Goal: Task Accomplishment & Management: Manage account settings

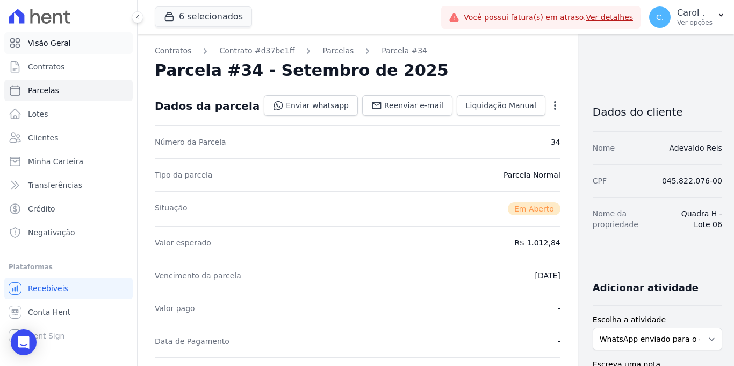
click at [56, 46] on span "Visão Geral" at bounding box center [49, 43] width 43 height 11
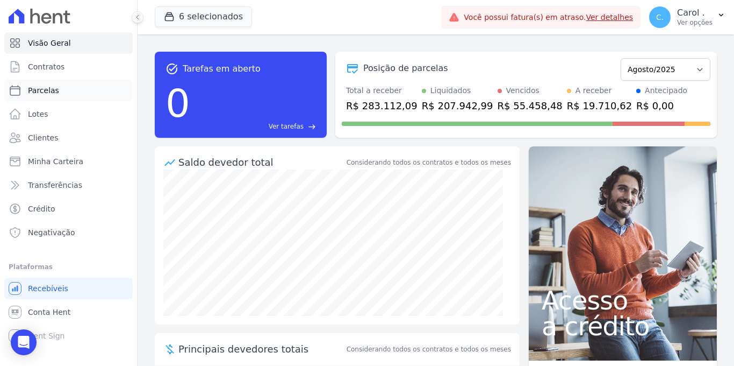
click at [90, 87] on link "Parcelas" at bounding box center [68, 91] width 129 height 22
select select
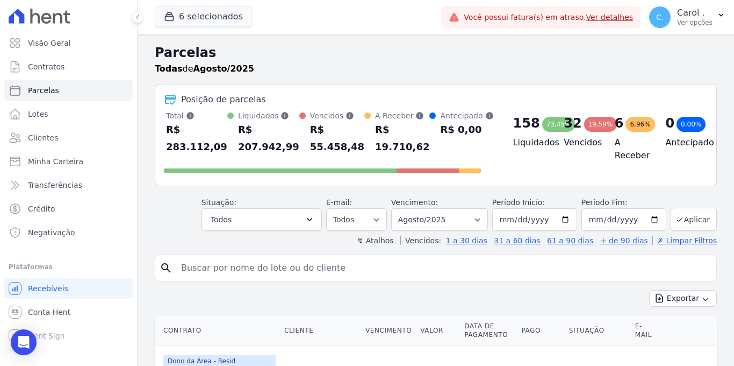
click at [230, 260] on input "search" at bounding box center [444, 268] width 538 height 22
type input "[PERSON_NAME]"
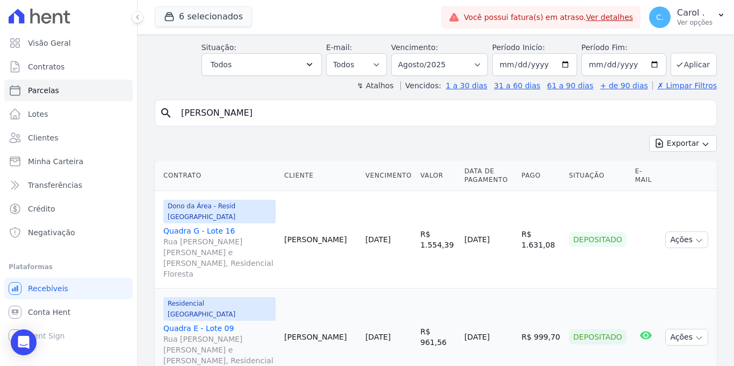
scroll to position [162, 0]
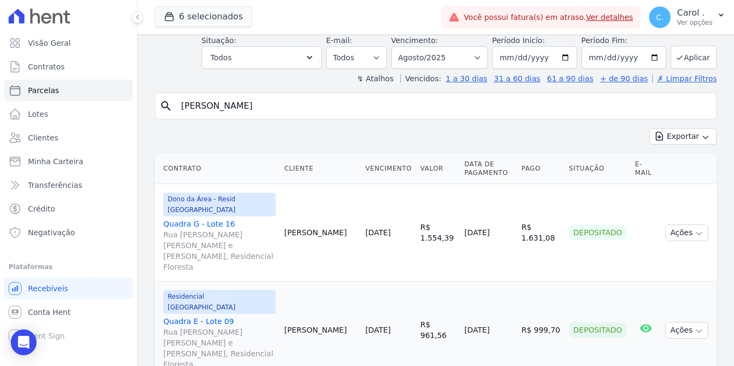
select select
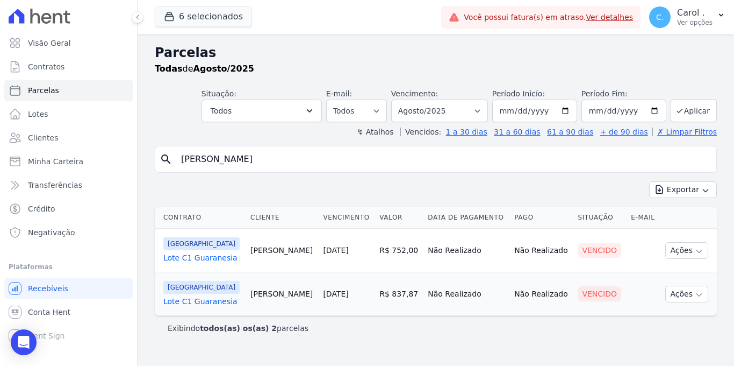
click at [197, 253] on link "Lote C1 Guaranesia" at bounding box center [202, 257] width 79 height 11
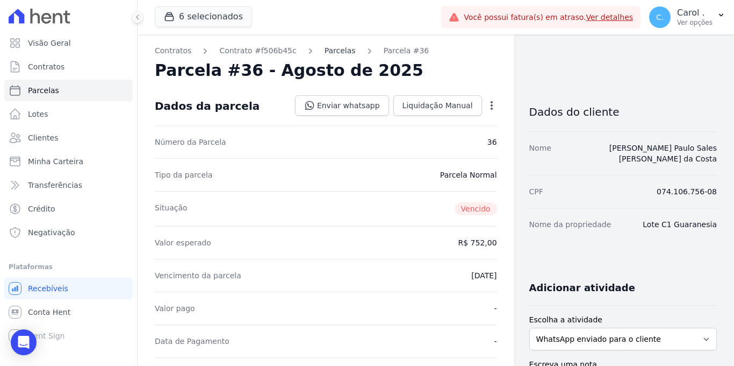
click at [344, 48] on link "Parcelas" at bounding box center [340, 50] width 31 height 11
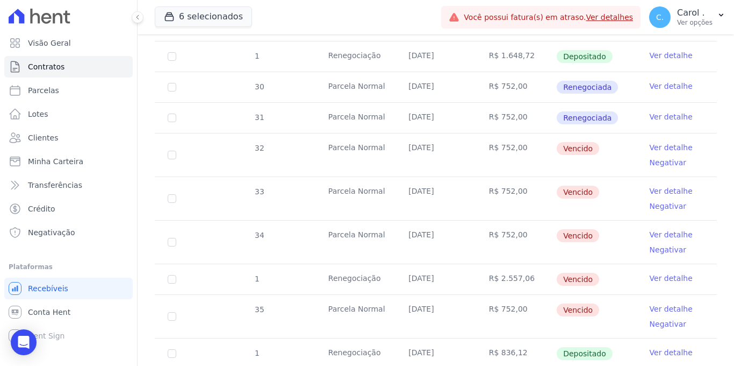
scroll to position [287, 0]
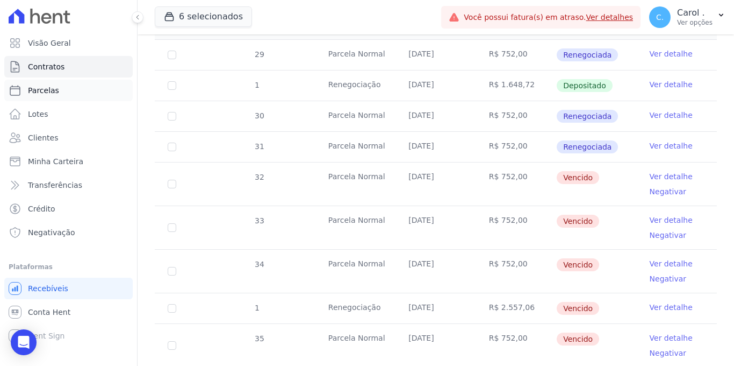
click at [56, 91] on span "Parcelas" at bounding box center [43, 90] width 31 height 11
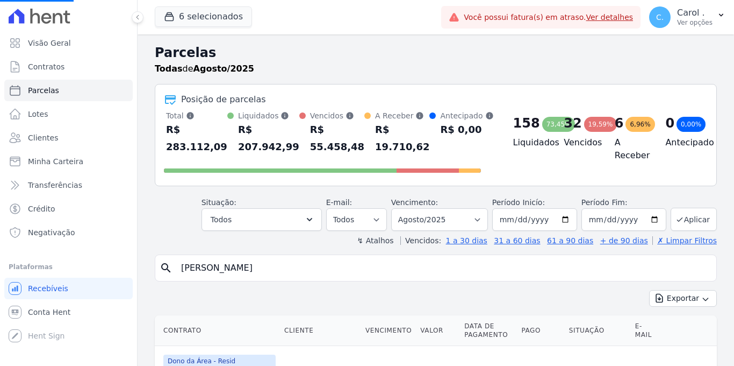
select select
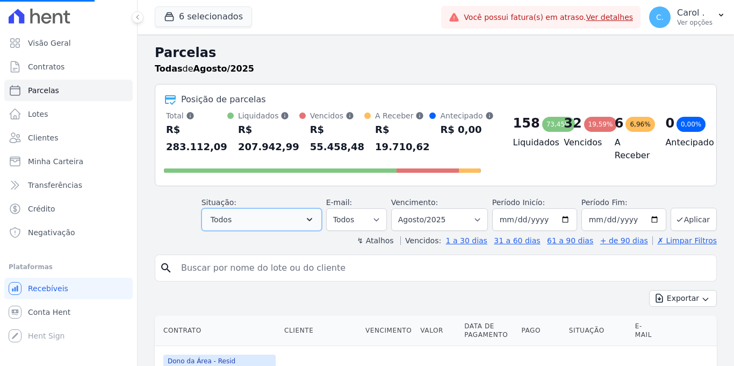
click at [289, 227] on button "Todos" at bounding box center [262, 219] width 120 height 23
select select
click at [321, 224] on button "Todos" at bounding box center [262, 219] width 120 height 23
click at [305, 222] on button "Todos" at bounding box center [262, 219] width 120 height 23
click at [320, 215] on button "Todos" at bounding box center [262, 219] width 120 height 23
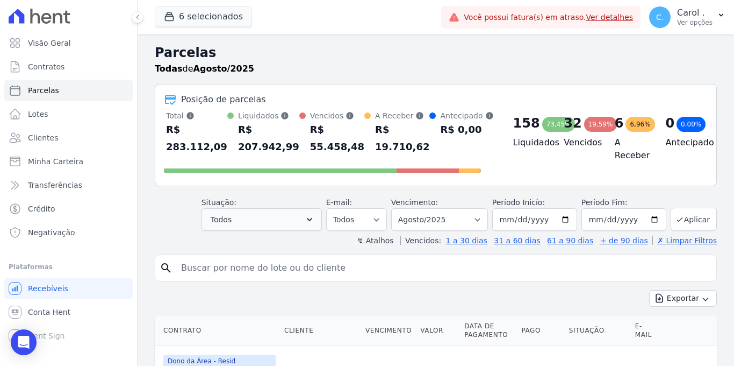
click at [315, 219] on icon "button" at bounding box center [309, 219] width 11 height 11
click at [315, 218] on icon "button" at bounding box center [309, 219] width 11 height 11
click at [313, 219] on icon "button" at bounding box center [309, 219] width 11 height 11
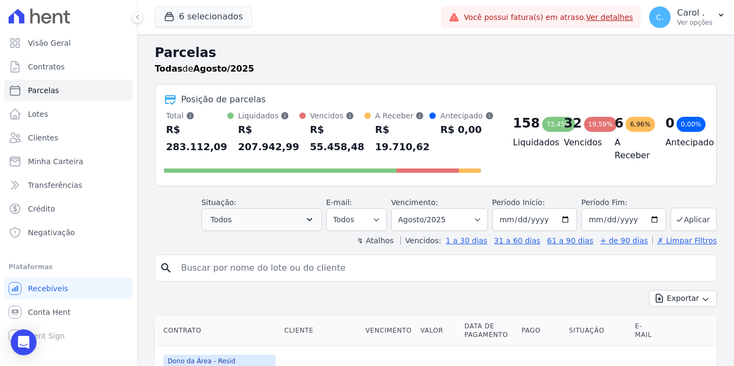
click at [313, 219] on icon "button" at bounding box center [309, 219] width 11 height 11
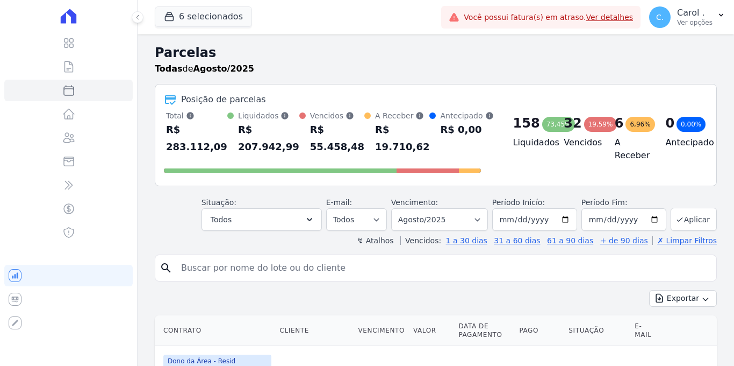
select select
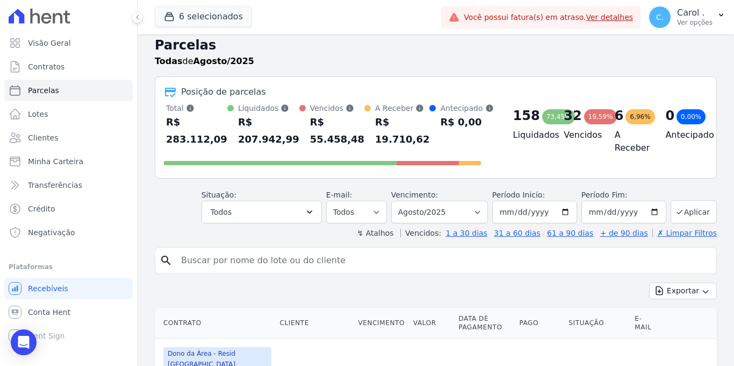
scroll to position [16, 0]
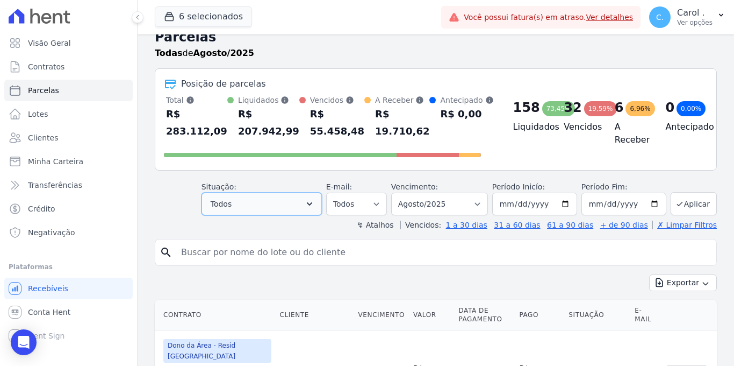
click at [314, 201] on icon "button" at bounding box center [309, 203] width 11 height 11
click at [299, 205] on button "Todos" at bounding box center [262, 203] width 120 height 23
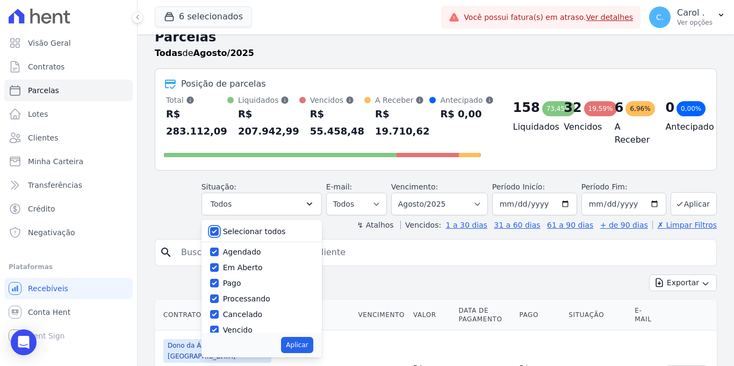
click at [216, 234] on input "Selecionar todos" at bounding box center [214, 231] width 9 height 9
checkbox input "false"
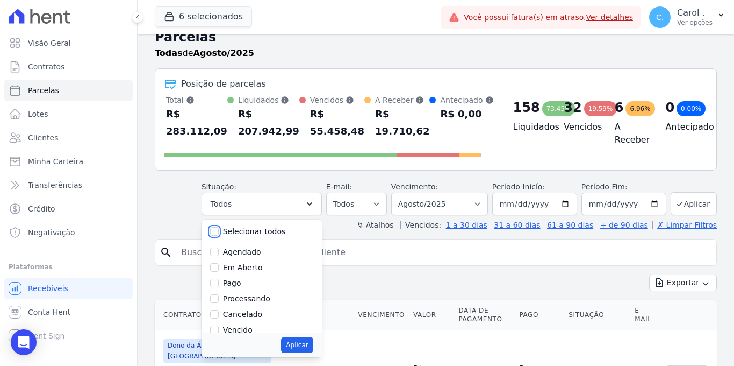
checkbox input "false"
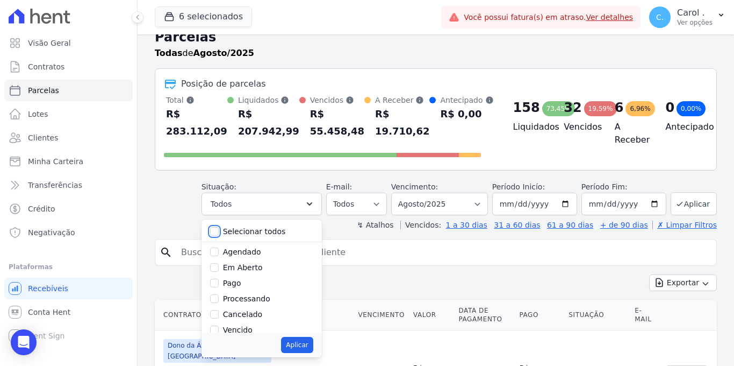
checkbox input "false"
click at [214, 332] on div "Aplicar" at bounding box center [262, 344] width 120 height 25
click at [219, 330] on input "Vencido" at bounding box center [214, 329] width 9 height 9
checkbox input "true"
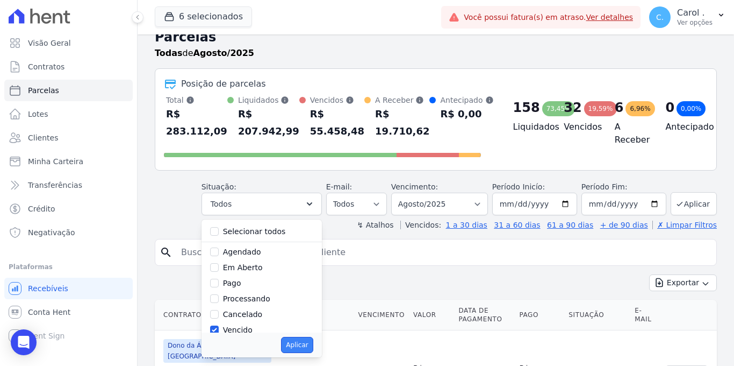
click at [308, 347] on button "Aplicar" at bounding box center [297, 345] width 32 height 16
select select "overdue"
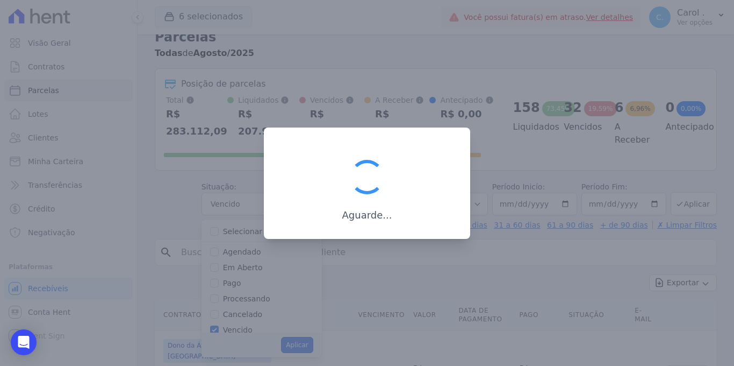
scroll to position [16, 0]
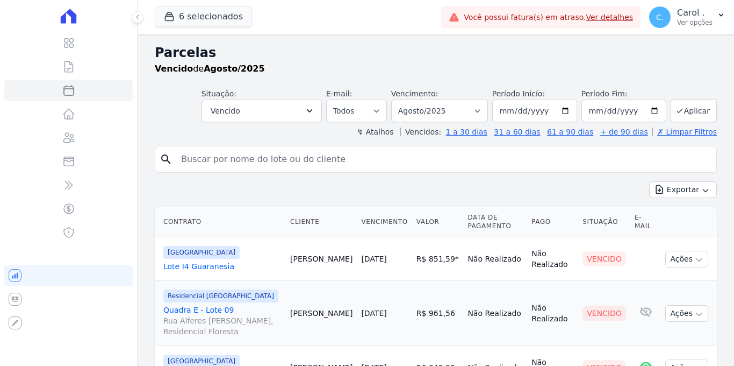
select select
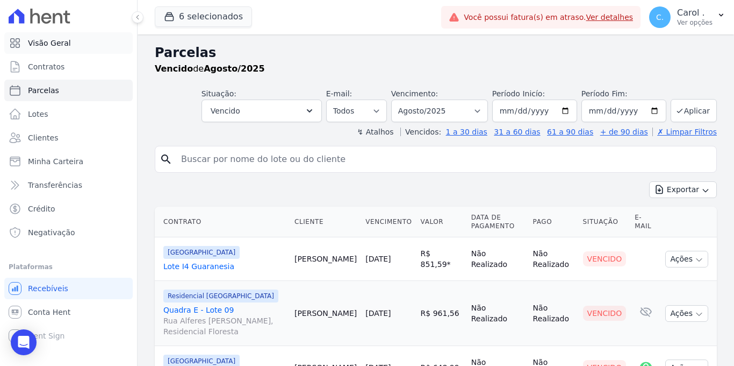
click at [47, 43] on span "Visão Geral" at bounding box center [49, 43] width 43 height 11
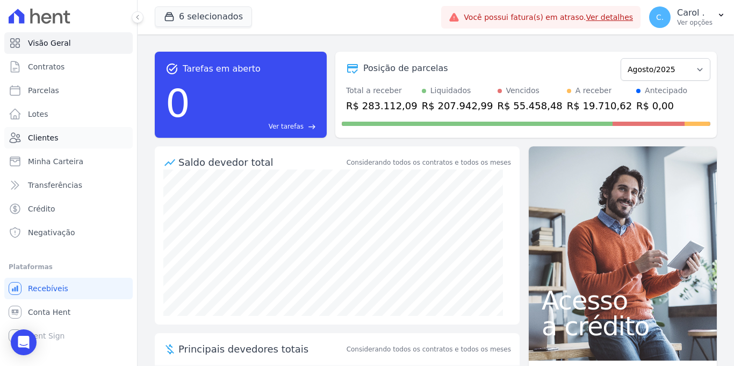
click at [83, 140] on link "Clientes" at bounding box center [68, 138] width 129 height 22
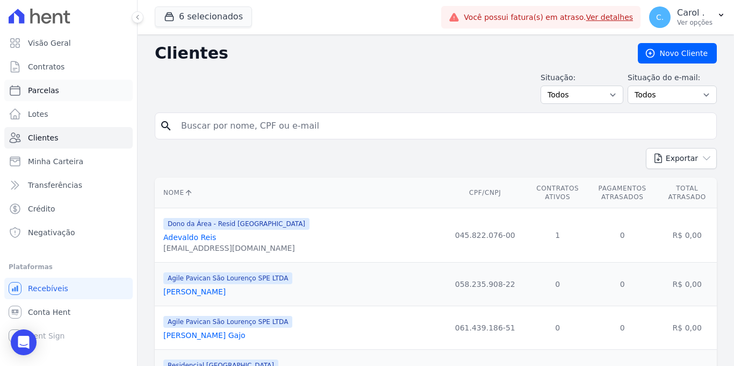
click at [58, 85] on span "Parcelas" at bounding box center [43, 90] width 31 height 11
select select
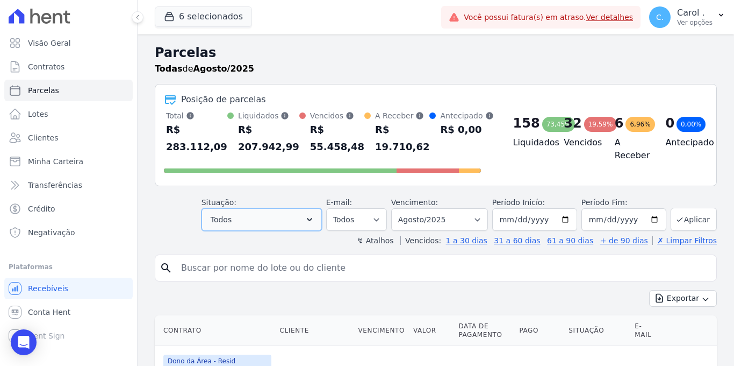
click at [258, 215] on button "Todos" at bounding box center [262, 219] width 120 height 23
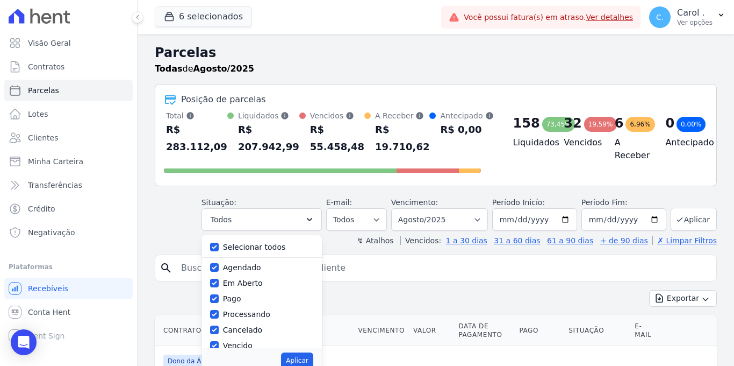
click at [219, 241] on div at bounding box center [214, 246] width 9 height 11
click at [219, 251] on input "Selecionar todos" at bounding box center [214, 247] width 9 height 9
checkbox input "false"
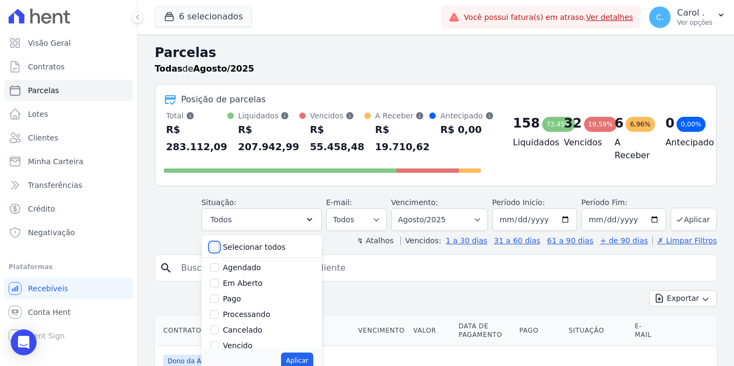
checkbox input "false"
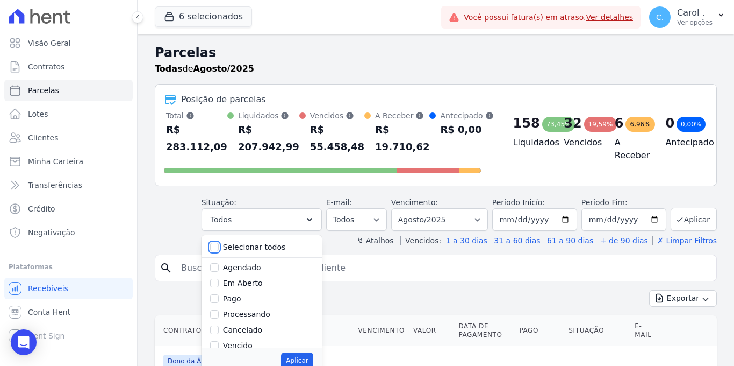
checkbox input "false"
click at [216, 339] on div "Vencido" at bounding box center [261, 346] width 103 height 16
click at [217, 343] on input "Vencido" at bounding box center [214, 345] width 9 height 9
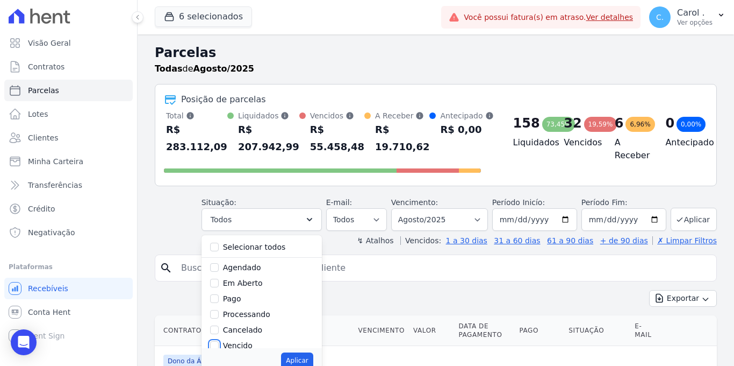
checkbox input "true"
click at [311, 355] on button "Aplicar" at bounding box center [297, 360] width 32 height 16
select select "overdue"
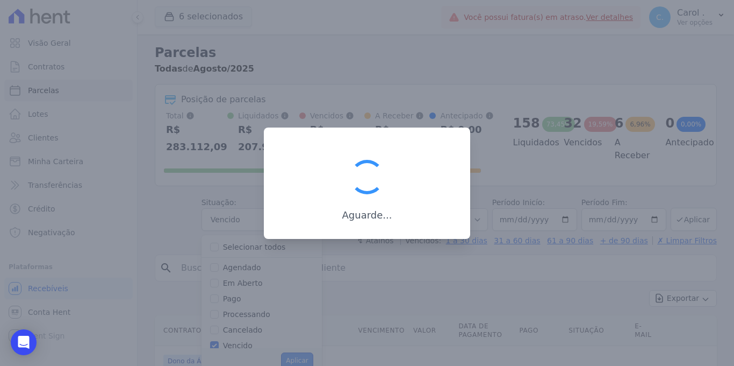
scroll to position [16, 0]
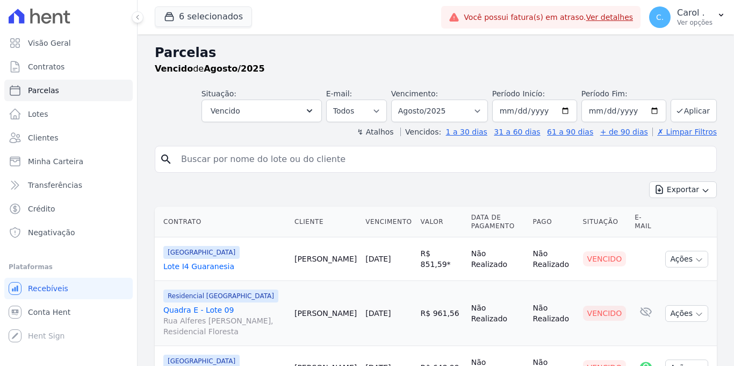
select select
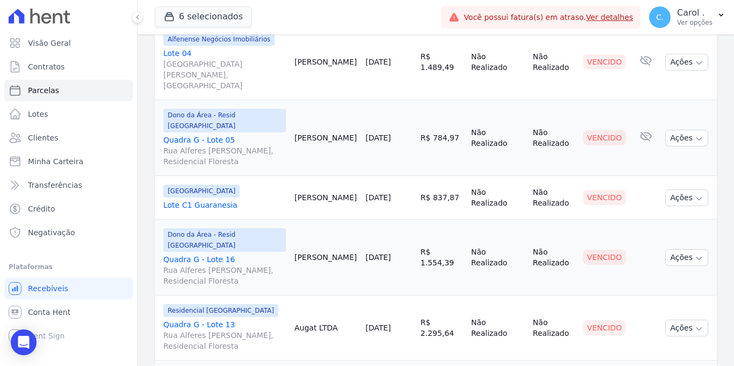
scroll to position [1448, 0]
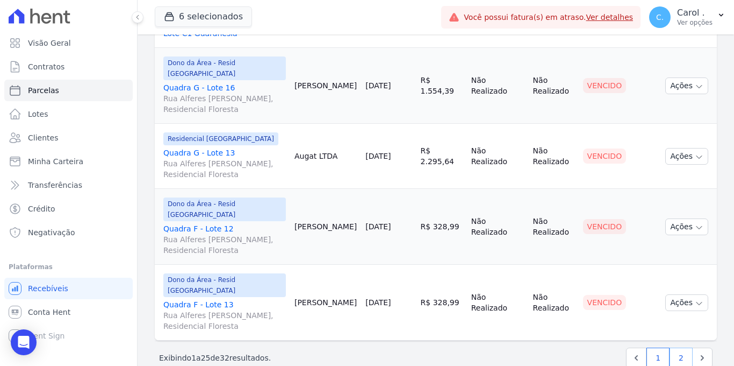
click at [670, 347] on link "2" at bounding box center [681, 357] width 23 height 20
select select
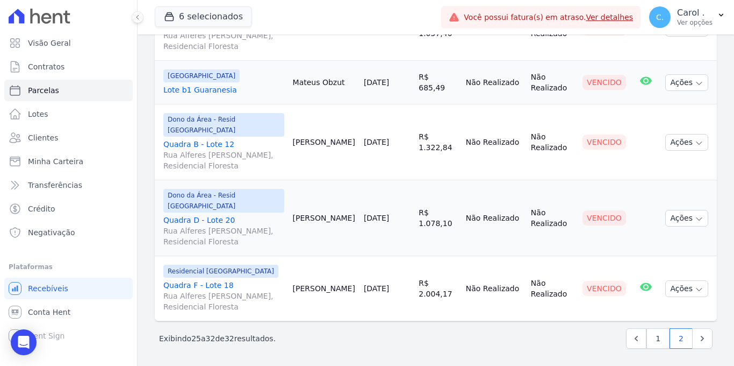
scroll to position [391, 0]
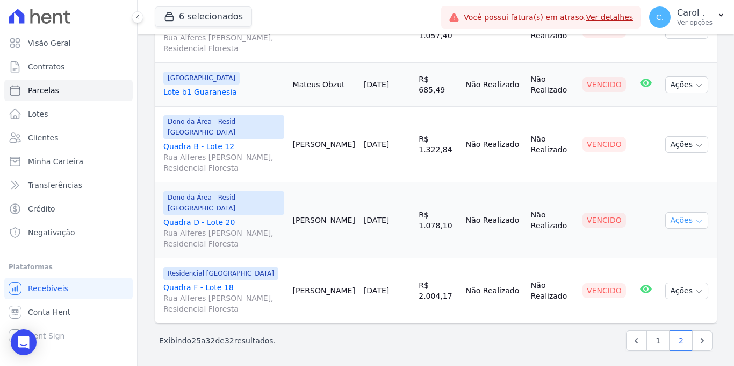
click at [674, 216] on button "Ações" at bounding box center [687, 220] width 43 height 17
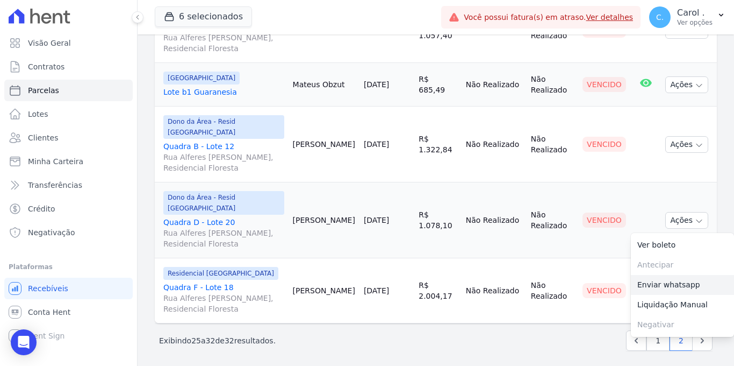
click at [670, 285] on link "Enviar whatsapp" at bounding box center [682, 285] width 103 height 20
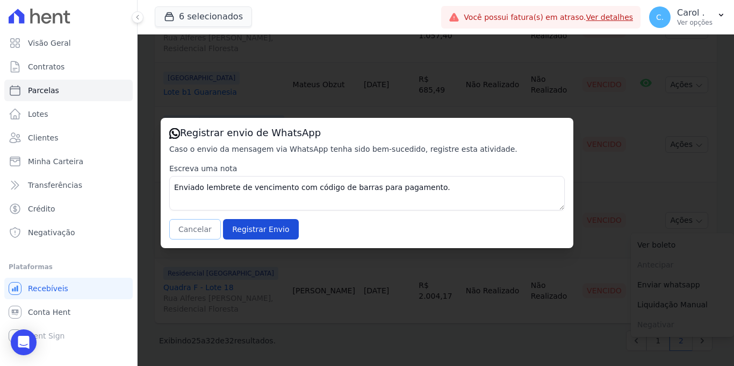
click at [198, 229] on button "Cancelar" at bounding box center [195, 229] width 52 height 20
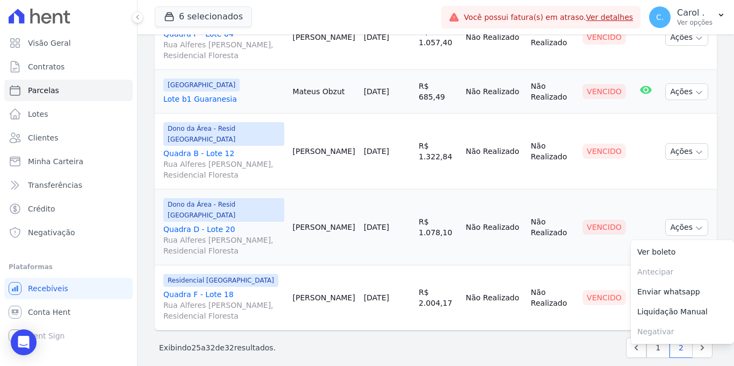
scroll to position [375, 0]
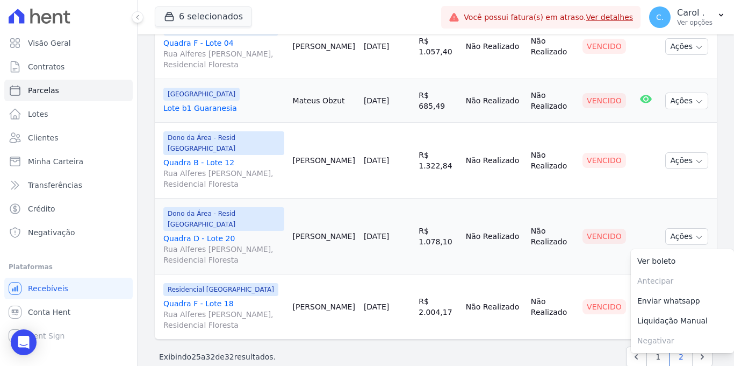
click at [518, 181] on td "Não Realizado" at bounding box center [494, 161] width 65 height 76
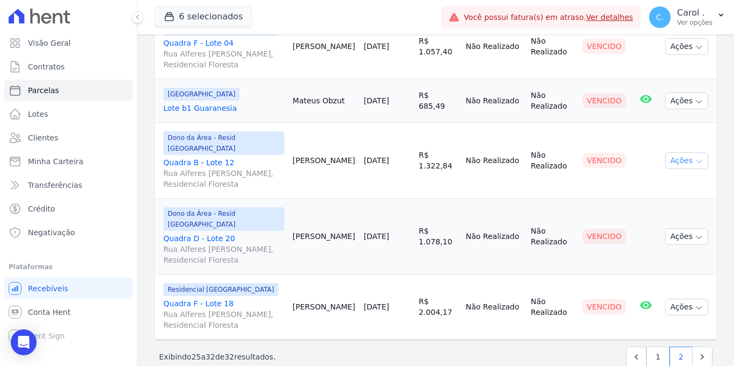
click at [695, 160] on icon "button" at bounding box center [699, 161] width 9 height 9
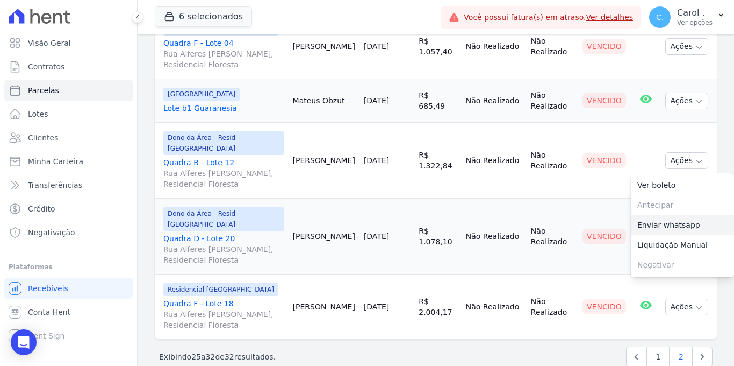
click at [668, 219] on link "Enviar whatsapp" at bounding box center [682, 225] width 103 height 20
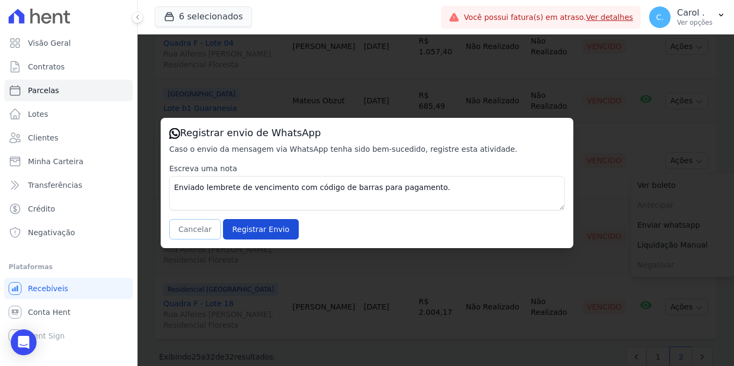
click at [198, 234] on button "Cancelar" at bounding box center [195, 229] width 52 height 20
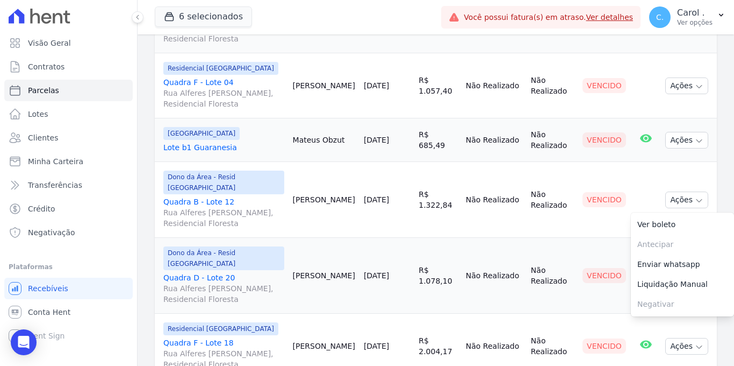
scroll to position [329, 0]
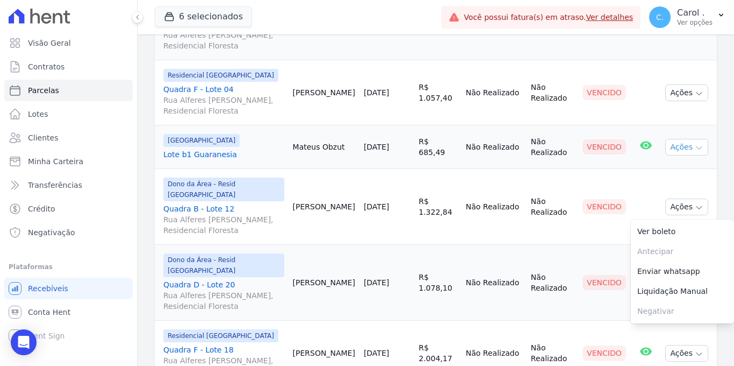
click at [672, 148] on button "Ações" at bounding box center [687, 147] width 43 height 17
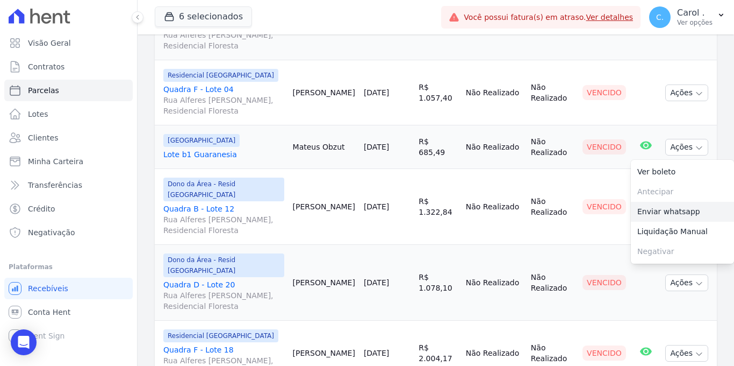
click at [678, 210] on link "Enviar whatsapp" at bounding box center [682, 212] width 103 height 20
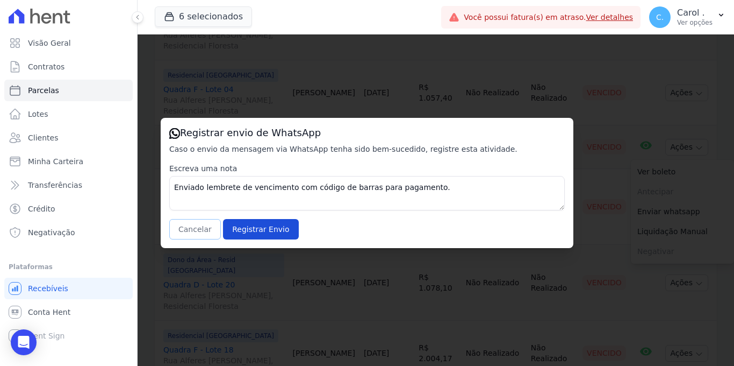
click at [201, 225] on button "Cancelar" at bounding box center [195, 229] width 52 height 20
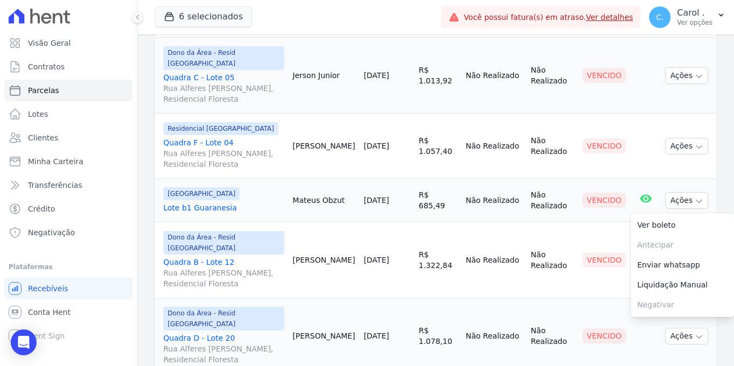
scroll to position [274, 0]
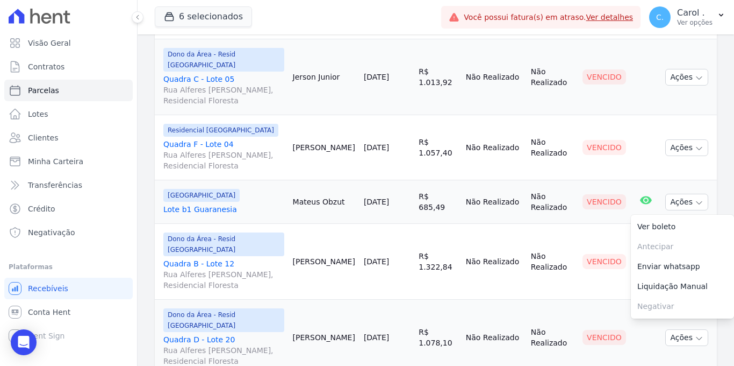
click at [404, 165] on td "25/08/2025" at bounding box center [387, 147] width 55 height 65
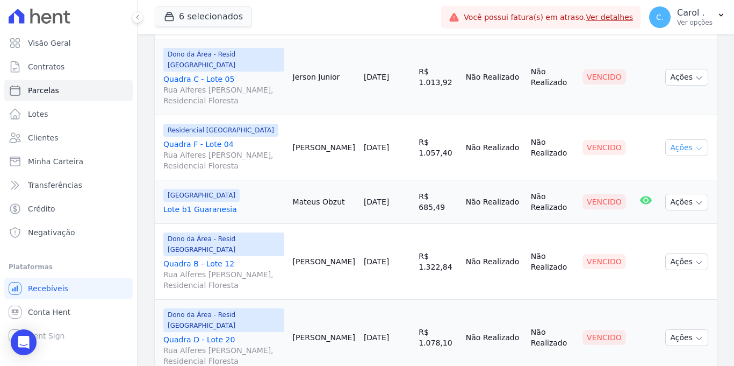
click at [696, 148] on button "Ações" at bounding box center [687, 147] width 43 height 17
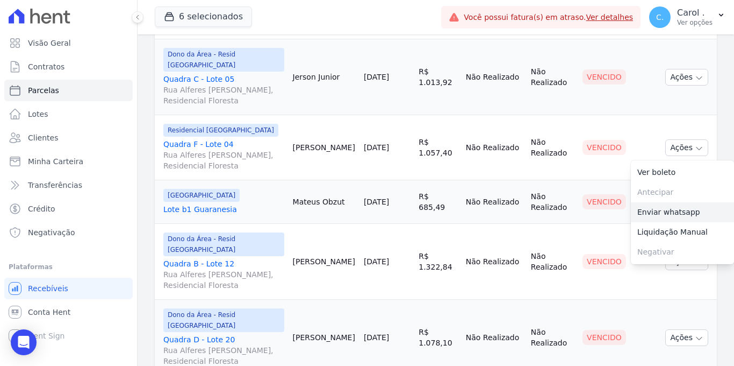
click at [676, 211] on link "Enviar whatsapp" at bounding box center [682, 212] width 103 height 20
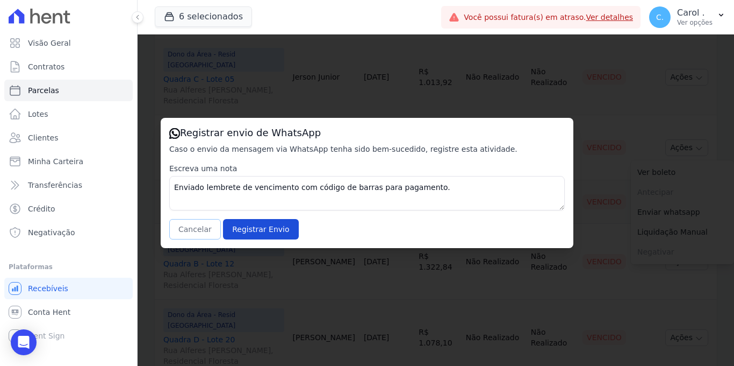
click at [195, 230] on button "Cancelar" at bounding box center [195, 229] width 52 height 20
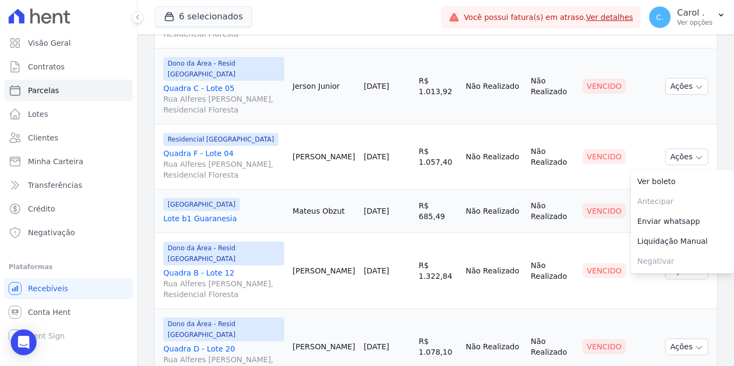
scroll to position [263, 0]
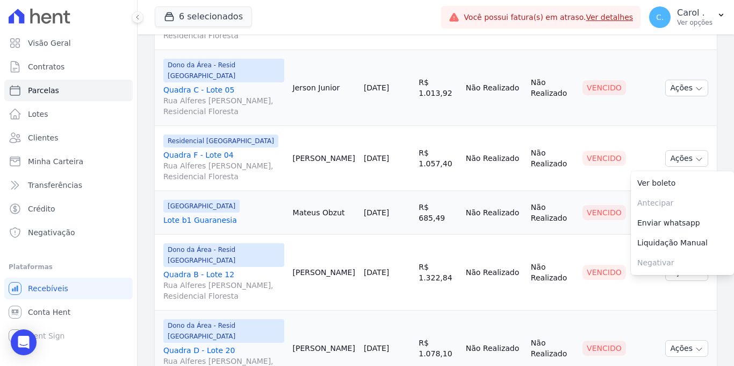
click at [369, 127] on td "25/08/2025" at bounding box center [387, 158] width 55 height 65
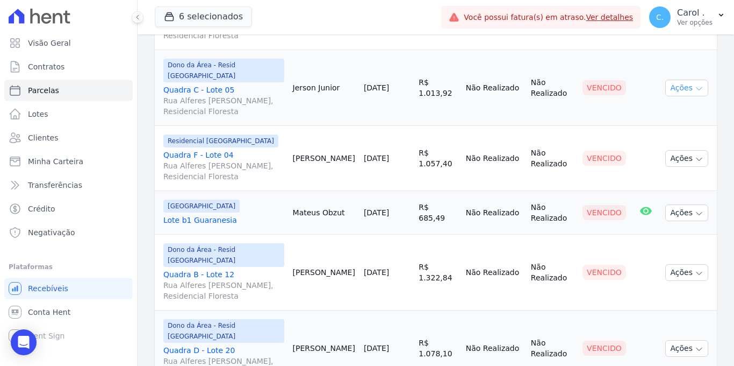
click at [676, 90] on button "Ações" at bounding box center [687, 88] width 43 height 17
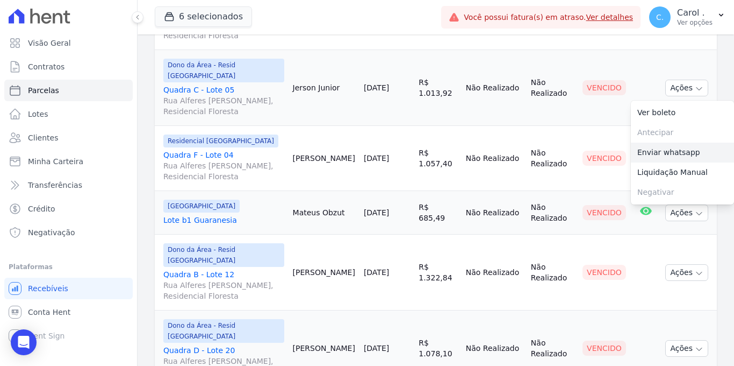
click at [675, 154] on link "Enviar whatsapp" at bounding box center [682, 152] width 103 height 20
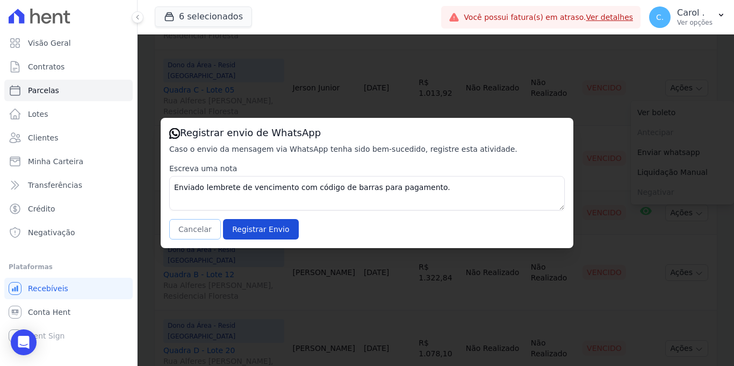
click at [197, 224] on button "Cancelar" at bounding box center [195, 229] width 52 height 20
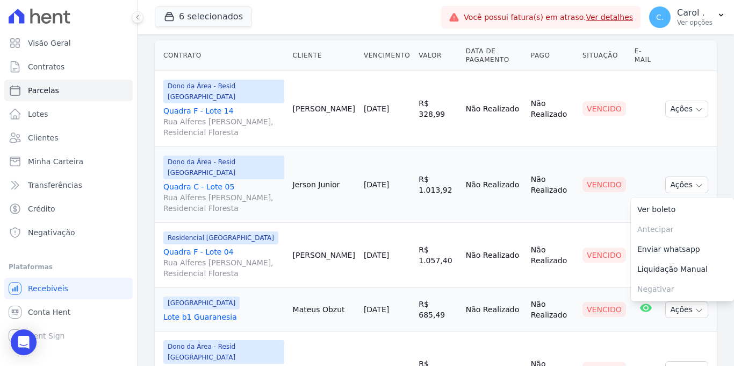
scroll to position [166, 0]
click at [327, 159] on td "Jerson Junior" at bounding box center [324, 185] width 71 height 76
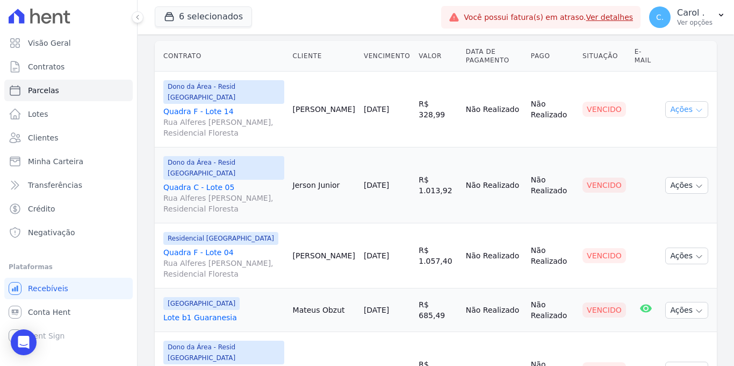
click at [668, 111] on button "Ações" at bounding box center [687, 109] width 43 height 17
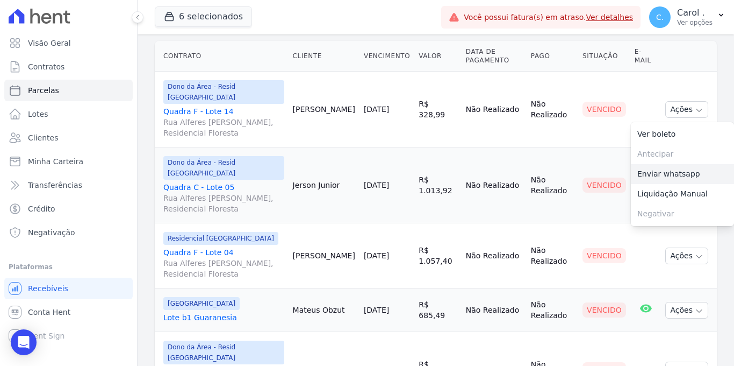
click at [650, 176] on link "Enviar whatsapp" at bounding box center [682, 174] width 103 height 20
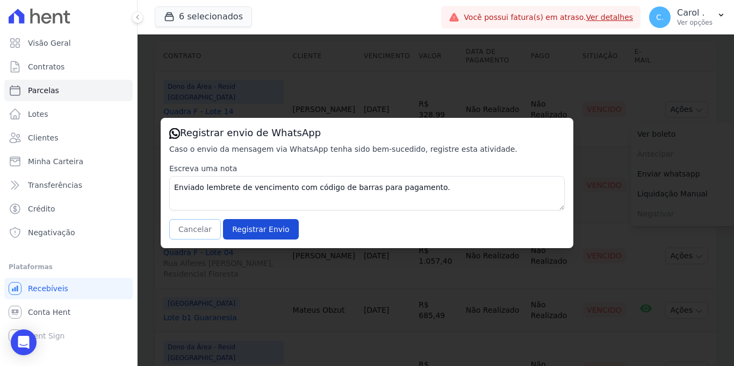
click at [205, 231] on button "Cancelar" at bounding box center [195, 229] width 52 height 20
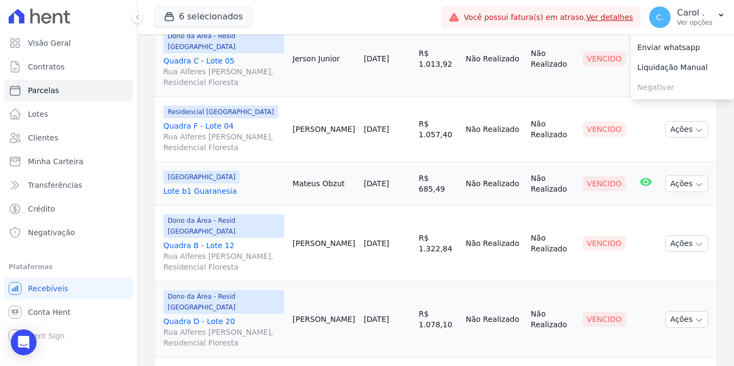
scroll to position [395, 0]
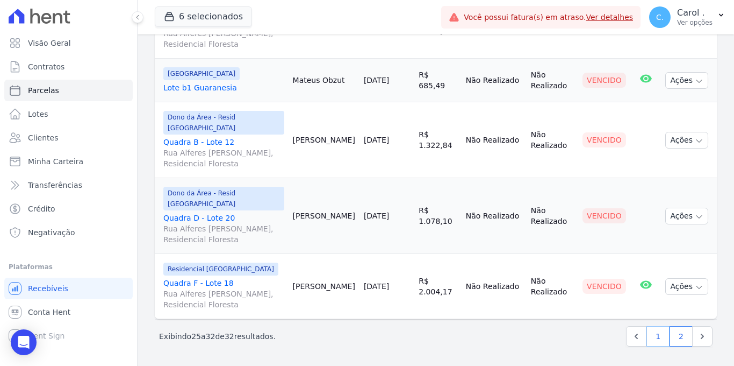
click at [658, 333] on link "1" at bounding box center [658, 336] width 23 height 20
select select
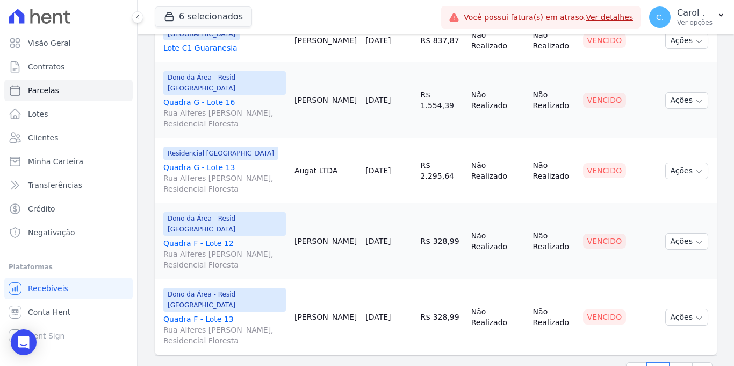
scroll to position [1448, 0]
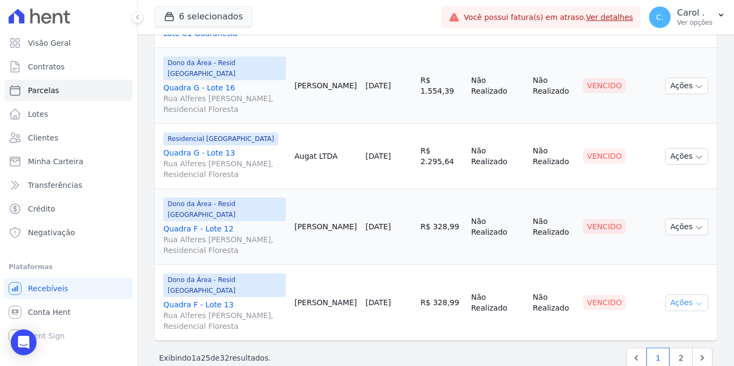
click at [695, 299] on icon "button" at bounding box center [699, 303] width 9 height 9
click at [659, 357] on link "Enviar whatsapp" at bounding box center [682, 367] width 103 height 20
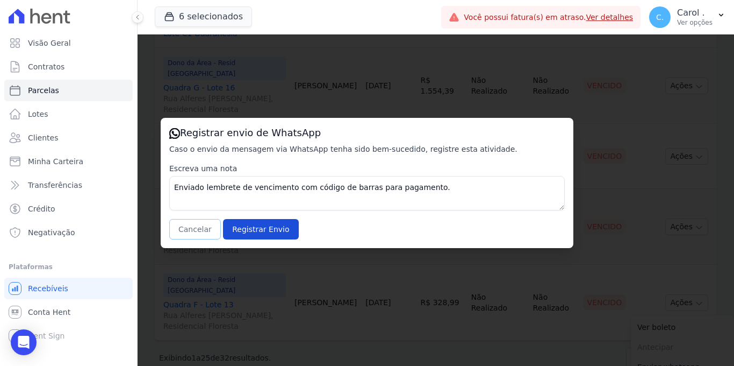
click at [195, 227] on button "Cancelar" at bounding box center [195, 229] width 52 height 20
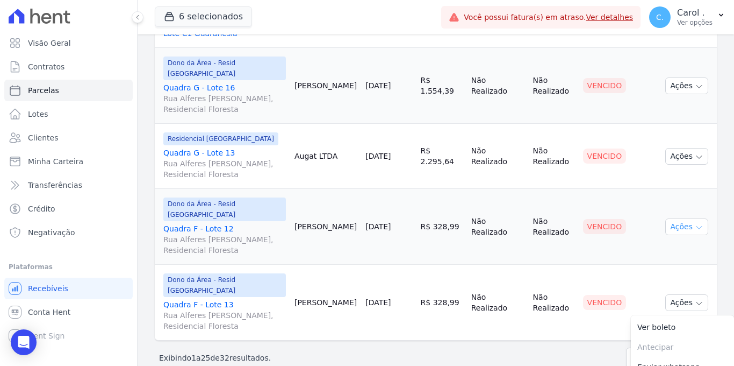
click at [666, 218] on button "Ações" at bounding box center [687, 226] width 43 height 17
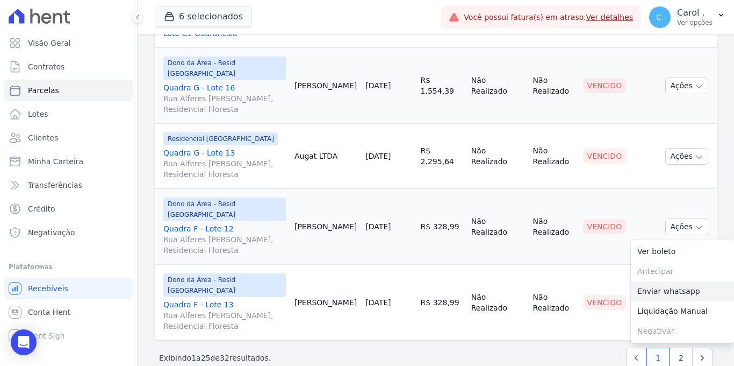
click at [669, 281] on link "Enviar whatsapp" at bounding box center [682, 291] width 103 height 20
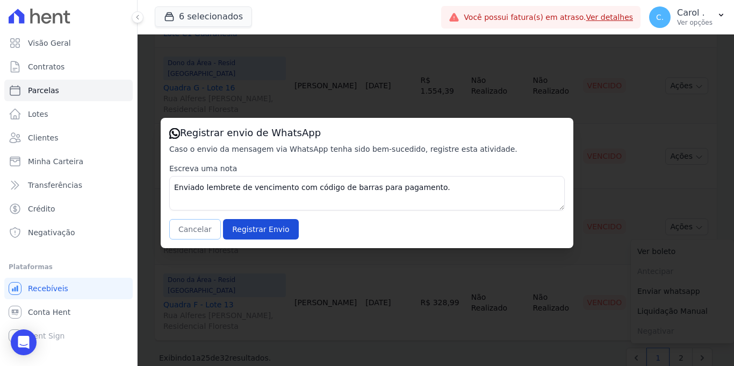
click at [208, 224] on button "Cancelar" at bounding box center [195, 229] width 52 height 20
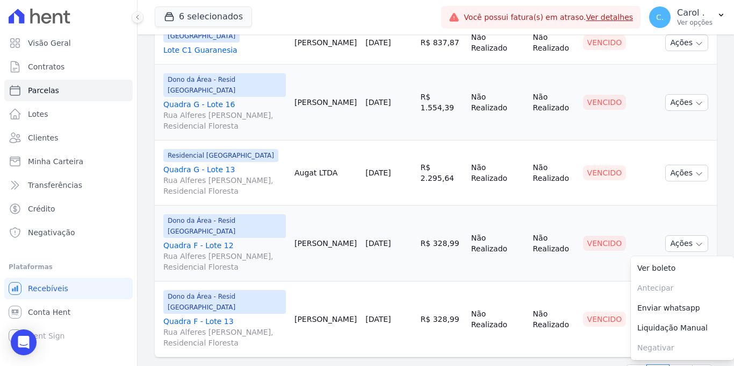
scroll to position [1426, 0]
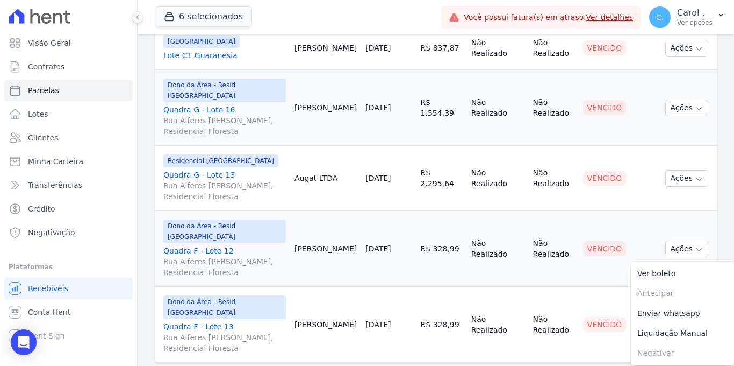
click at [446, 174] on td "R$ 2.295,64" at bounding box center [442, 178] width 51 height 65
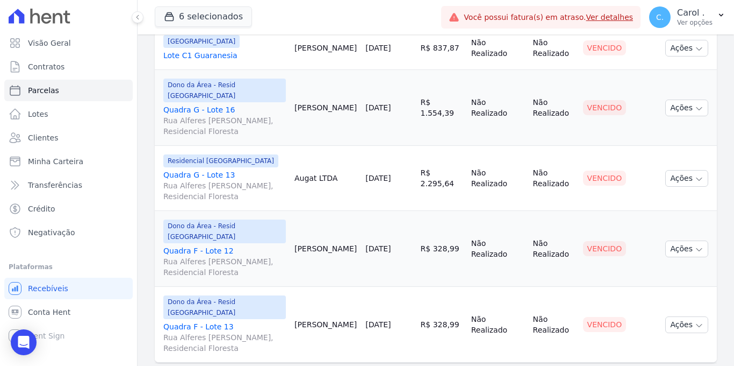
click at [640, 152] on td "Cliente sem endereço de e-mail" at bounding box center [646, 178] width 31 height 65
click at [681, 170] on button "Ações" at bounding box center [687, 178] width 43 height 17
click at [659, 233] on link "Enviar whatsapp" at bounding box center [682, 243] width 103 height 20
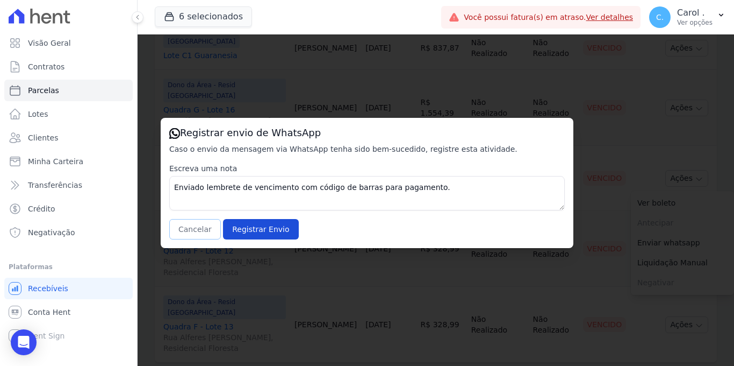
click at [192, 233] on button "Cancelar" at bounding box center [195, 229] width 52 height 20
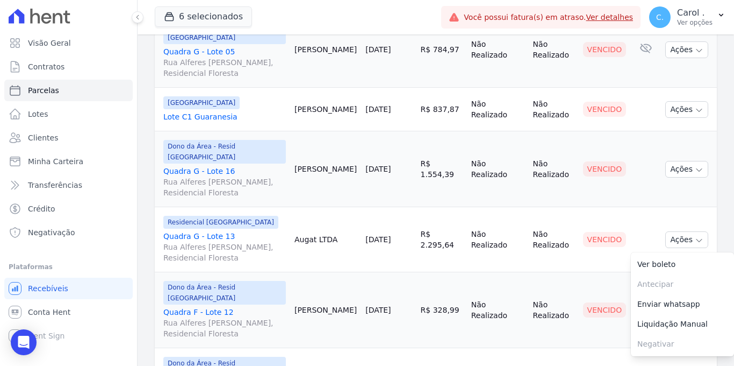
scroll to position [1353, 0]
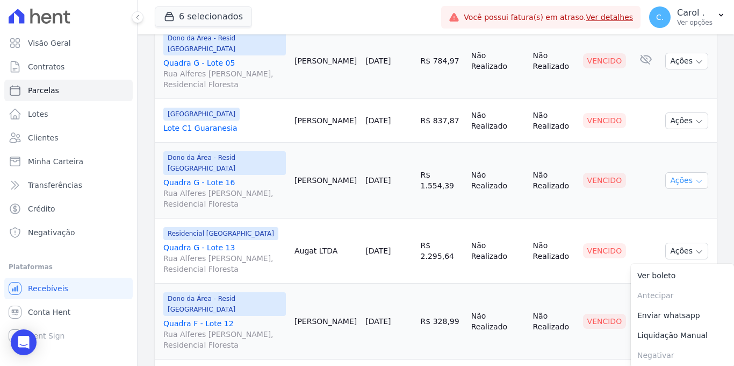
click at [675, 172] on button "Ações" at bounding box center [687, 180] width 43 height 17
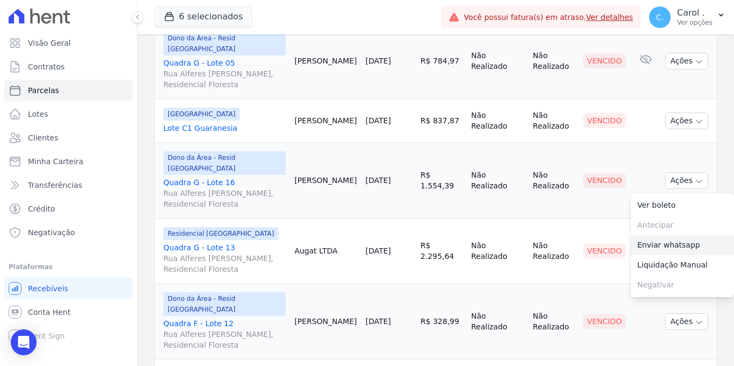
click at [668, 235] on link "Enviar whatsapp" at bounding box center [682, 245] width 103 height 20
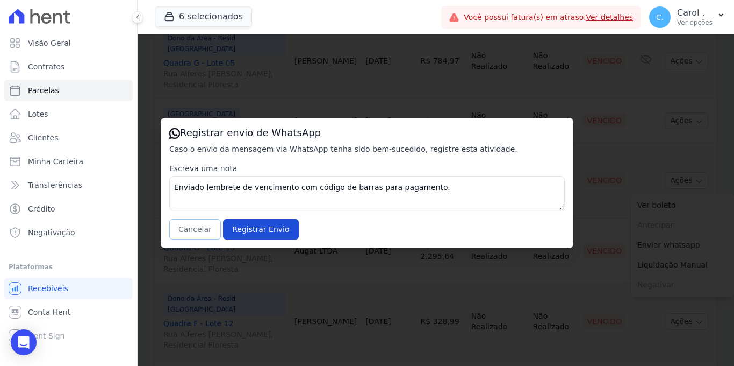
click at [198, 226] on button "Cancelar" at bounding box center [195, 229] width 52 height 20
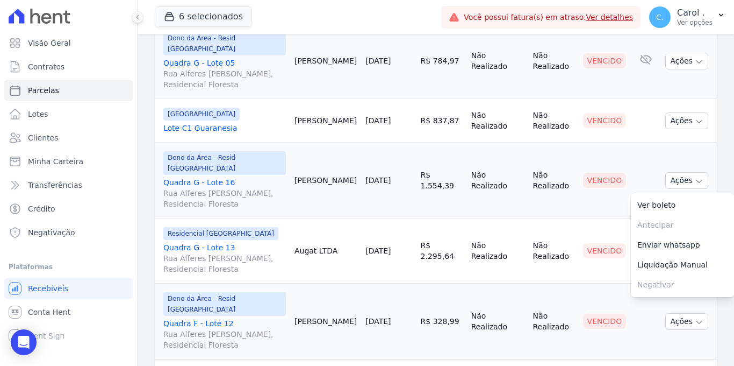
click at [215, 242] on link "Quadra G - Lote 13 Rua Alferes Domingos Vieira e Silva, Residencial Floresta" at bounding box center [224, 258] width 123 height 32
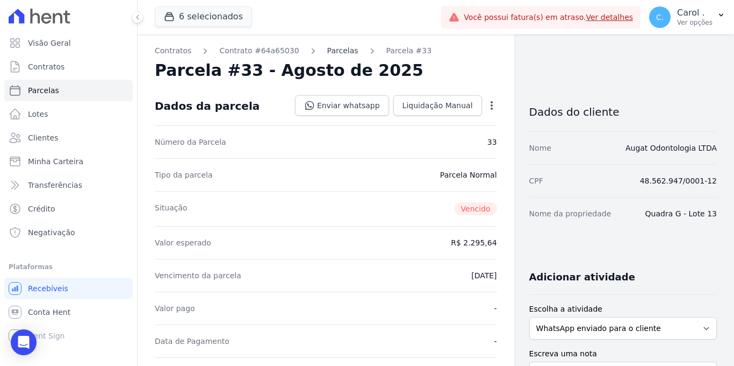
click at [345, 54] on link "Parcelas" at bounding box center [342, 50] width 31 height 11
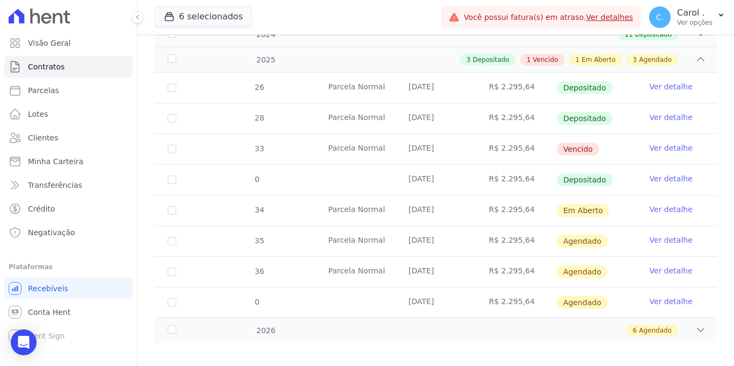
scroll to position [239, 0]
click at [661, 142] on link "Ver detalhe" at bounding box center [671, 147] width 43 height 11
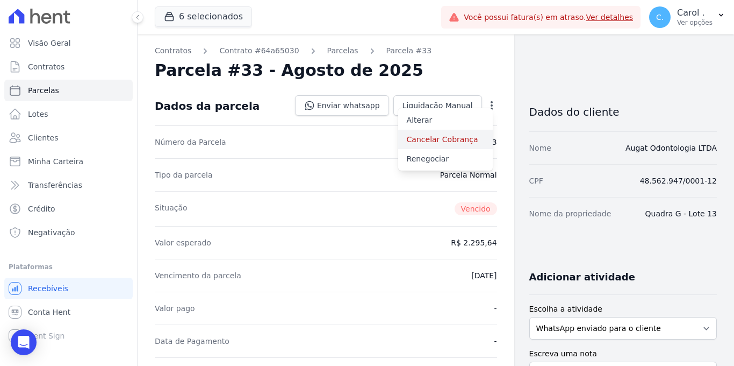
click at [440, 139] on link "Cancelar Cobrança" at bounding box center [445, 139] width 95 height 19
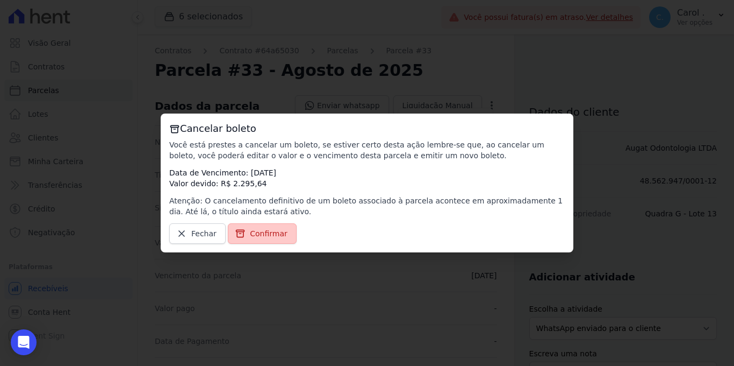
click at [277, 229] on span "Confirmar" at bounding box center [269, 233] width 38 height 11
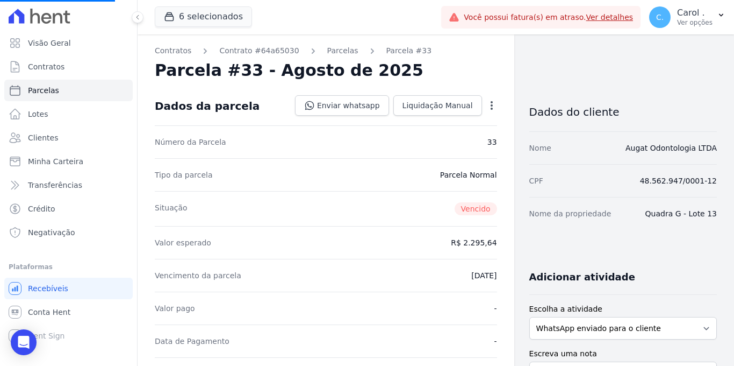
click at [488, 105] on icon "button" at bounding box center [492, 105] width 11 height 11
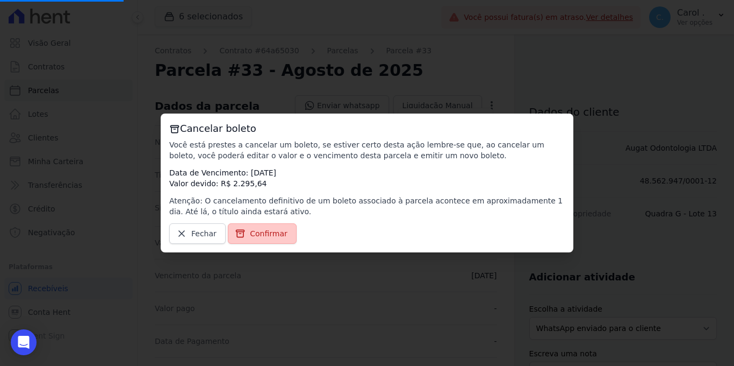
click at [258, 230] on span "Confirmar" at bounding box center [269, 233] width 38 height 11
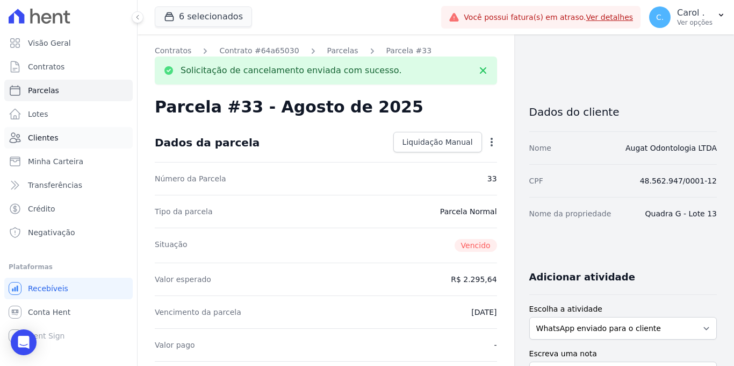
click at [59, 139] on link "Clientes" at bounding box center [68, 138] width 129 height 22
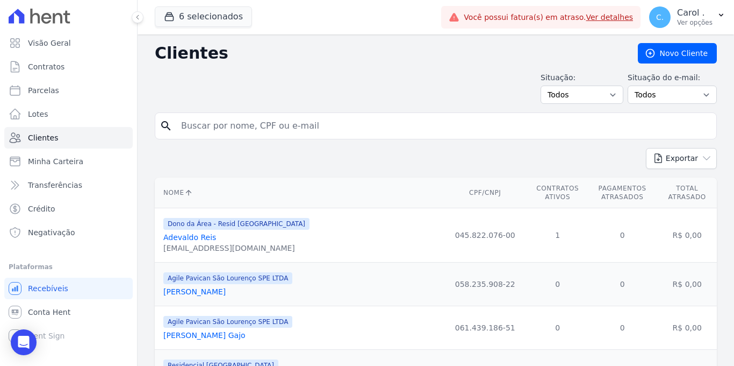
click at [239, 118] on input "search" at bounding box center [444, 126] width 538 height 22
type input "andressa"
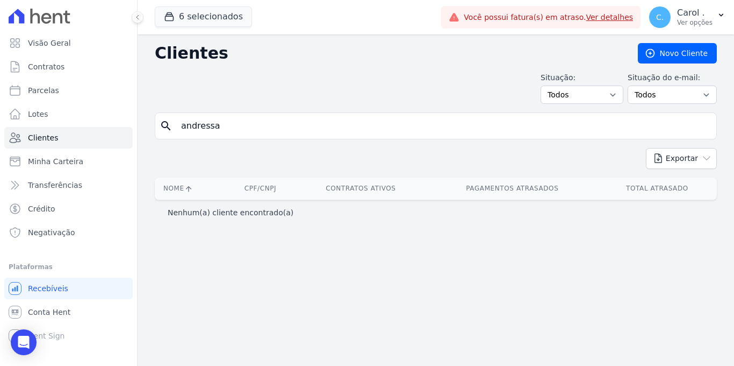
click at [256, 133] on input "andressa" at bounding box center [444, 126] width 538 height 22
type input "andresa"
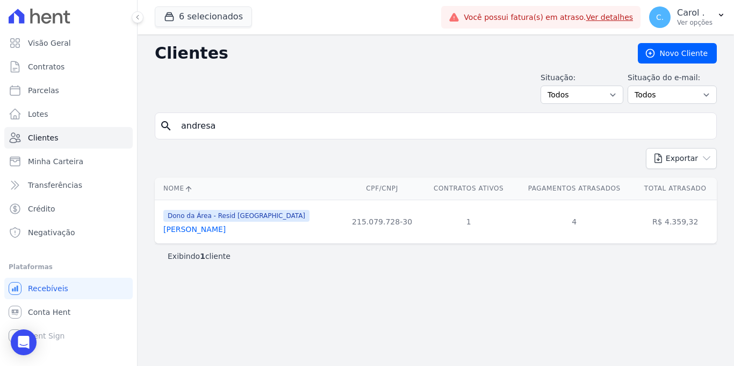
click at [226, 230] on link "Andresa Cristina Tristão" at bounding box center [194, 229] width 62 height 9
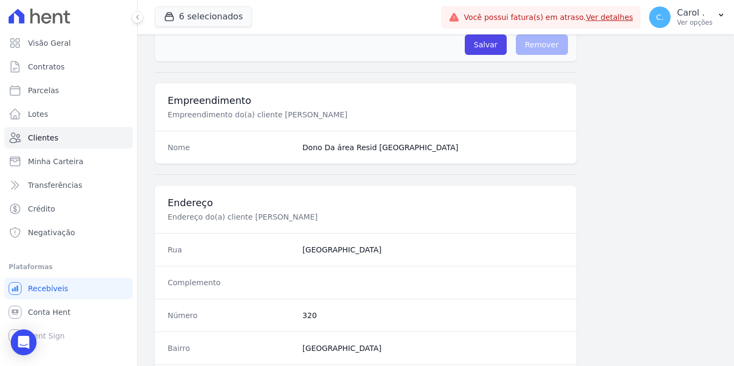
scroll to position [649, 0]
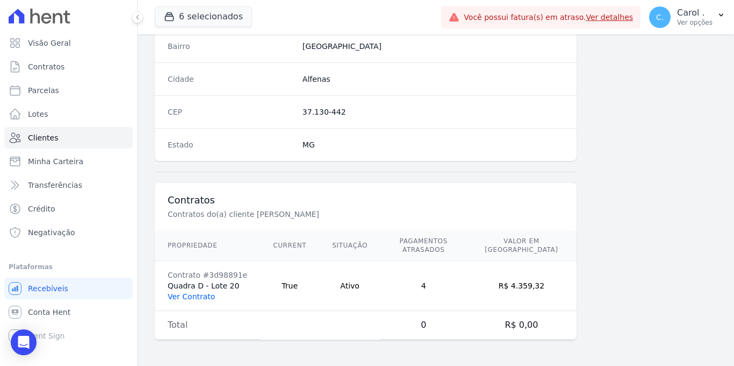
click at [193, 294] on link "Ver Contrato" at bounding box center [191, 296] width 47 height 9
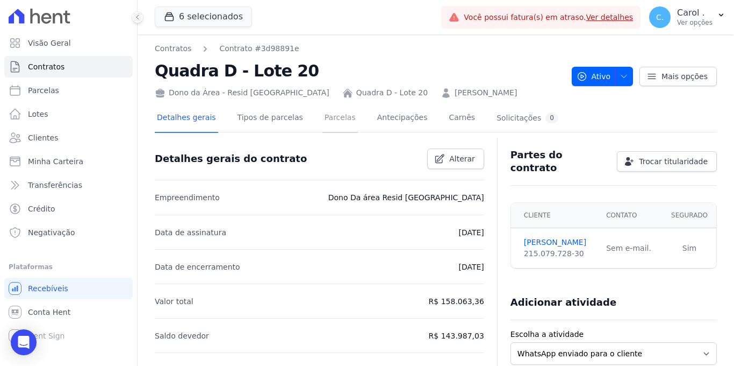
click at [341, 122] on link "Parcelas" at bounding box center [340, 118] width 35 height 28
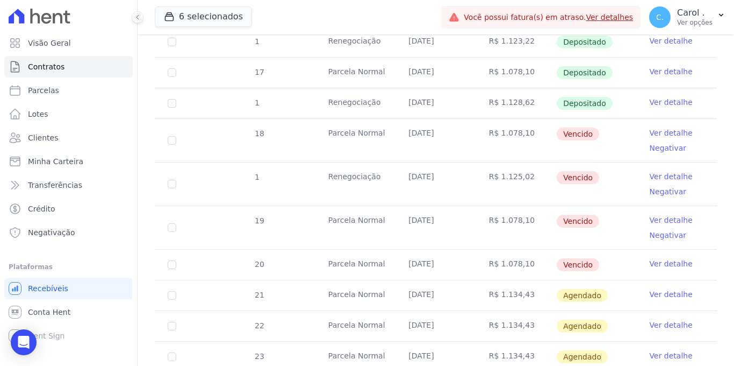
scroll to position [389, 0]
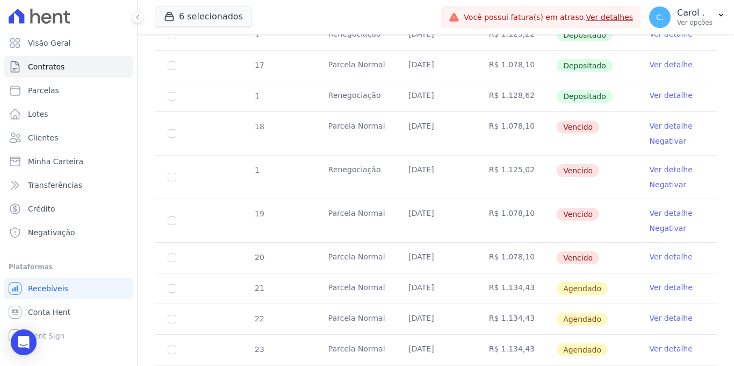
click at [659, 120] on link "Ver detalhe" at bounding box center [671, 125] width 43 height 11
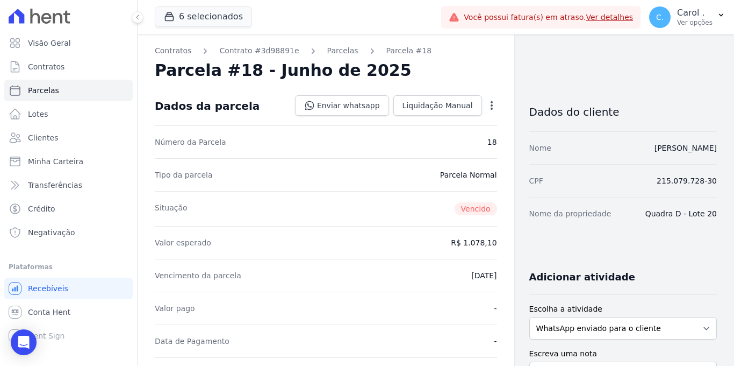
click at [487, 104] on icon "button" at bounding box center [492, 105] width 11 height 11
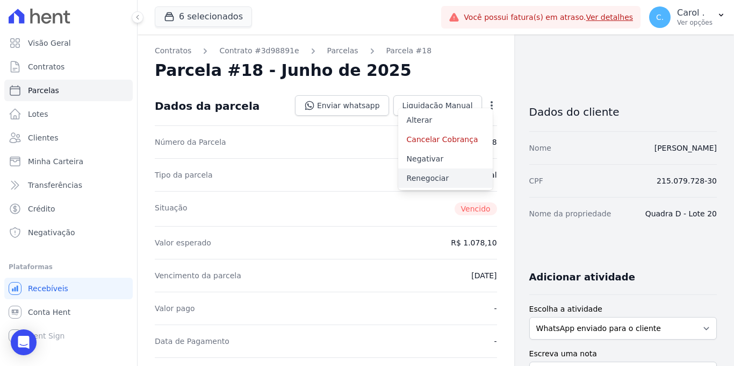
click at [440, 176] on link "Renegociar" at bounding box center [445, 177] width 95 height 19
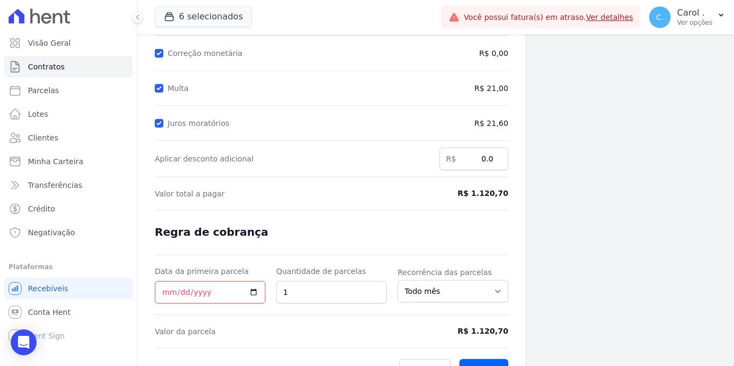
scroll to position [172, 0]
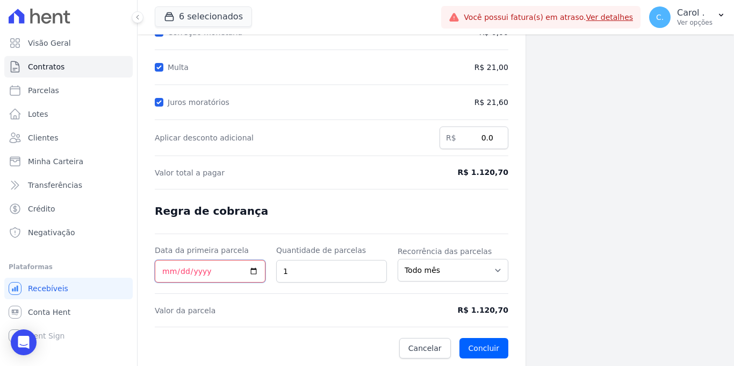
click at [255, 268] on input "Data da primeira parcela" at bounding box center [210, 271] width 111 height 23
type input "2025-09-01"
click at [491, 348] on button "Concluir" at bounding box center [484, 348] width 49 height 20
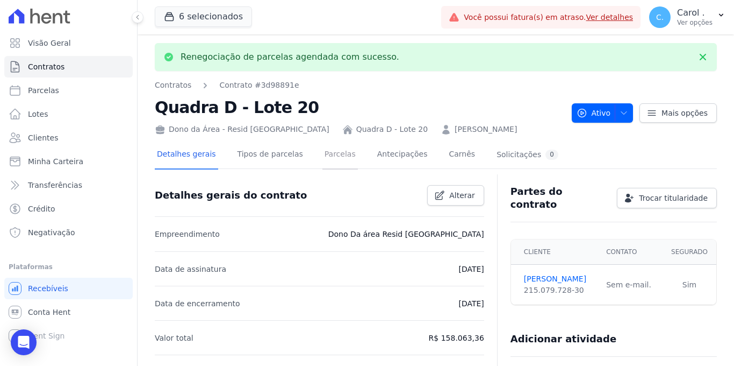
click at [329, 141] on link "Parcelas" at bounding box center [340, 155] width 35 height 28
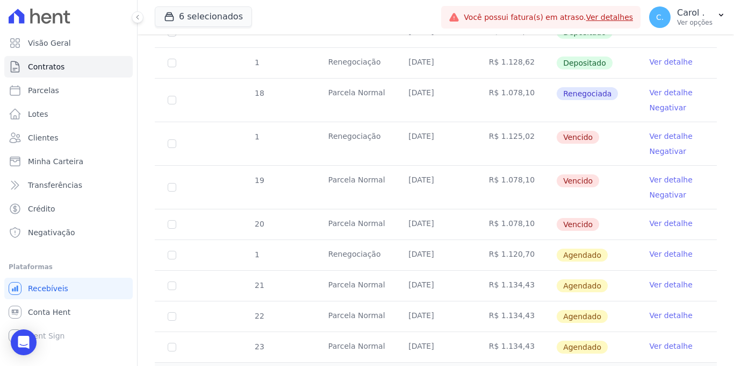
scroll to position [424, 0]
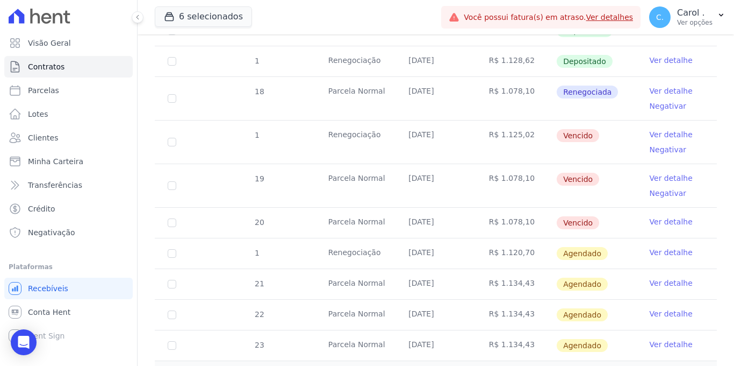
click at [654, 247] on link "Ver detalhe" at bounding box center [671, 252] width 43 height 11
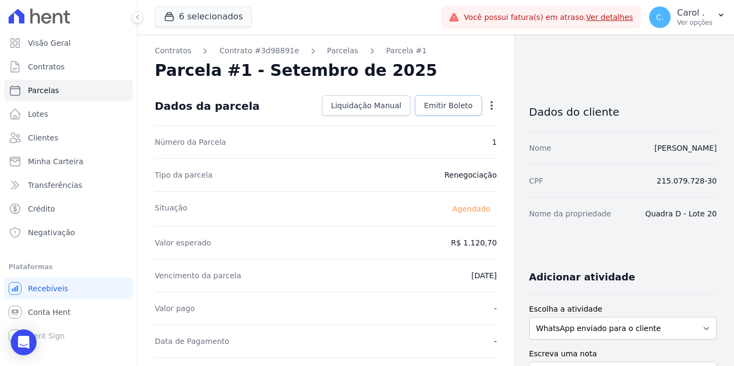
click at [452, 107] on span "Emitir Boleto" at bounding box center [448, 105] width 49 height 11
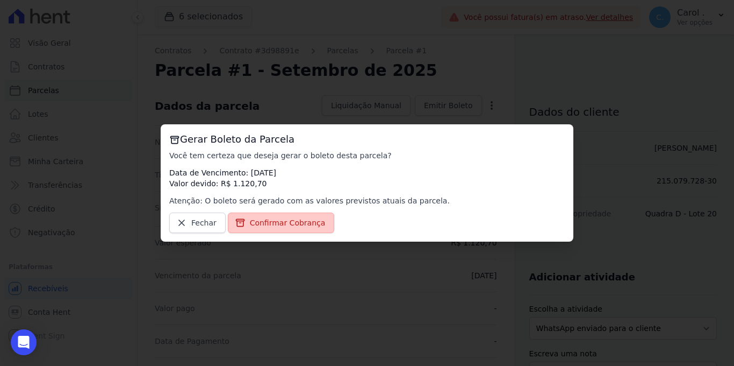
click at [307, 219] on span "Confirmar Cobrança" at bounding box center [288, 222] width 76 height 11
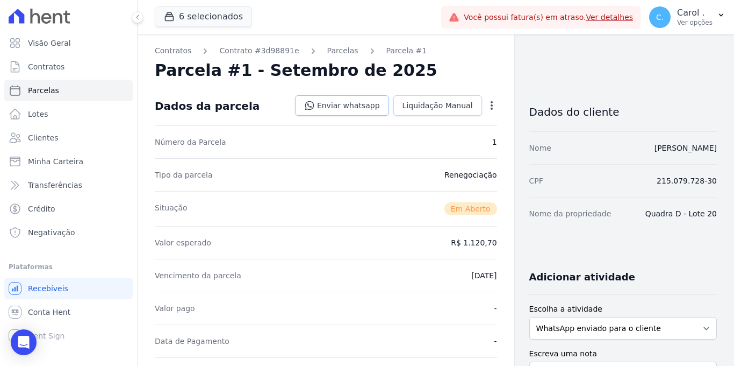
click at [362, 110] on link "Enviar whatsapp" at bounding box center [342, 105] width 94 height 20
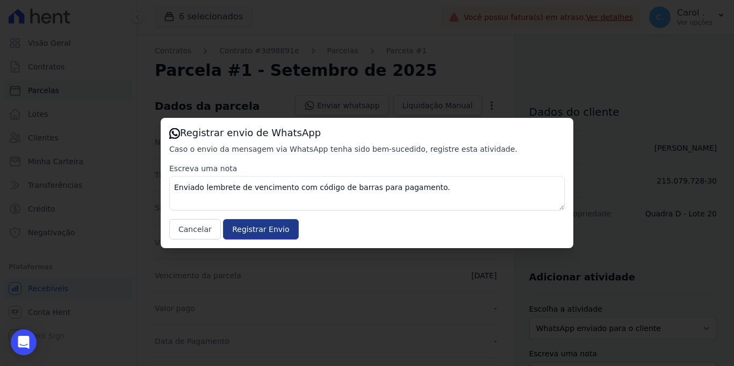
click at [253, 237] on input "Registrar Envio" at bounding box center [260, 229] width 75 height 20
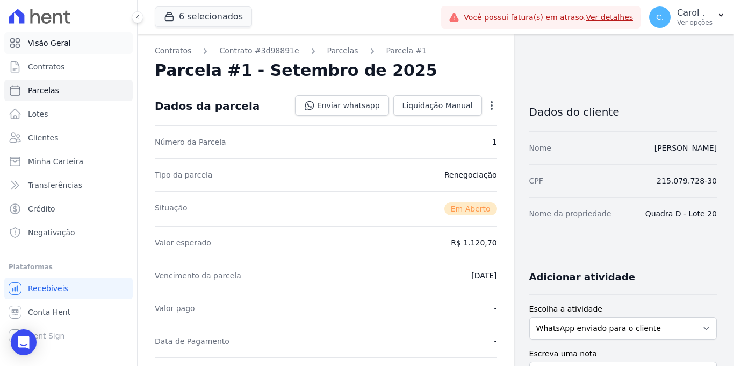
click at [79, 48] on link "Visão Geral" at bounding box center [68, 43] width 129 height 22
